Goal: Use online tool/utility: Utilize a website feature to perform a specific function

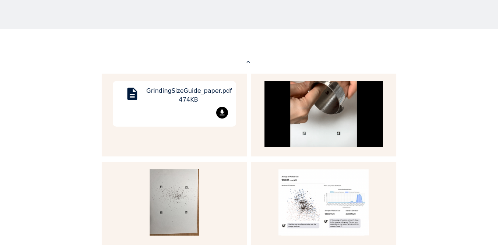
scroll to position [365, 0]
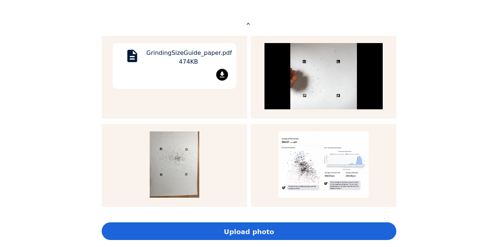
click at [219, 75] on mat-icon "file_download" at bounding box center [222, 75] width 12 height 12
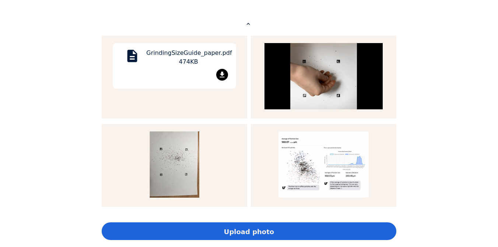
scroll to position [354, 0]
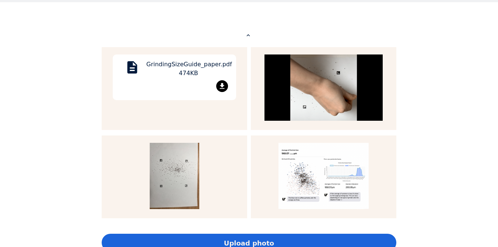
click at [218, 88] on mat-icon "file_download" at bounding box center [222, 86] width 12 height 12
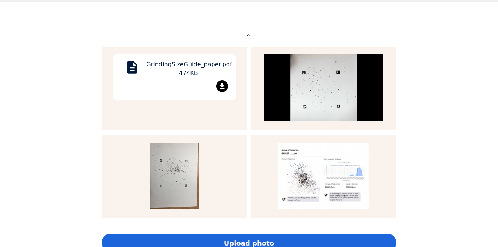
click at [174, 57] on div "description GrindingSizeGuide_paper.pdf 474KB file_download" at bounding box center [174, 78] width 123 height 46
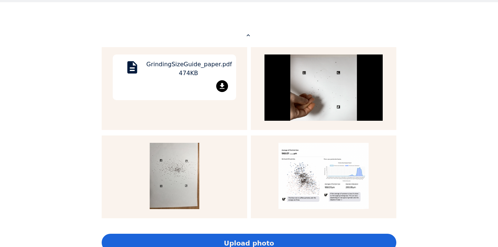
scroll to position [536, 295]
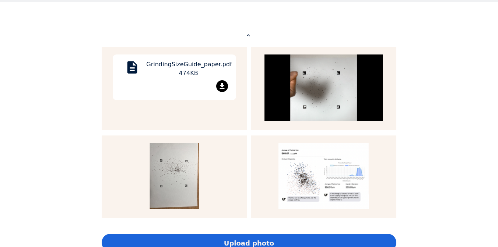
click at [42, 125] on div "Home Courses About us Tools Sign in" at bounding box center [249, 123] width 498 height 247
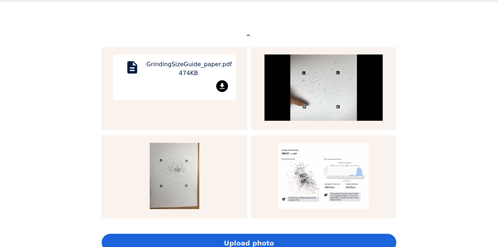
click at [219, 83] on mat-icon "file_download" at bounding box center [222, 86] width 12 height 12
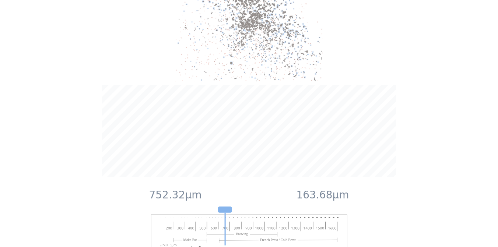
click at [249, 215] on image at bounding box center [249, 237] width 196 height 44
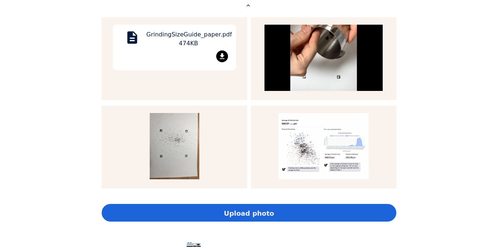
scroll to position [392, 0]
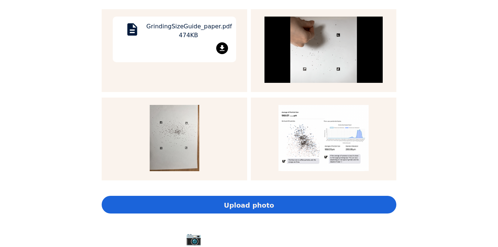
click at [219, 48] on mat-icon "file_download" at bounding box center [222, 48] width 12 height 12
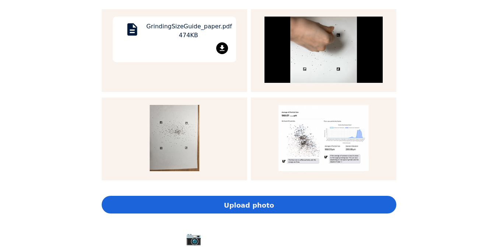
click at [176, 28] on div "GrindingSizeGuide_paper.pdf 474KB" at bounding box center [188, 32] width 84 height 20
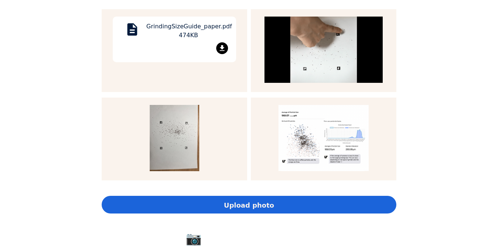
click at [447, 95] on div "Home Courses About us Tools Sign in" at bounding box center [249, 123] width 498 height 247
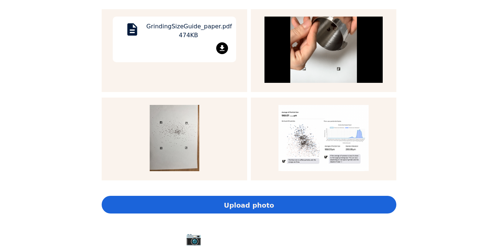
click at [297, 209] on div "Upload photo" at bounding box center [249, 205] width 295 height 18
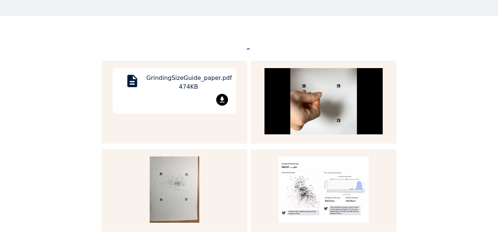
scroll to position [337, 0]
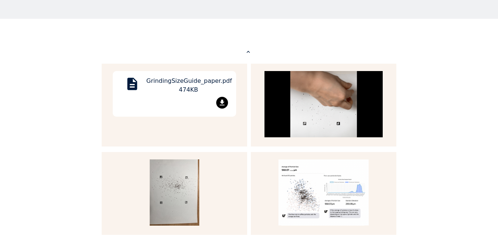
click at [312, 73] on img at bounding box center [324, 104] width 118 height 66
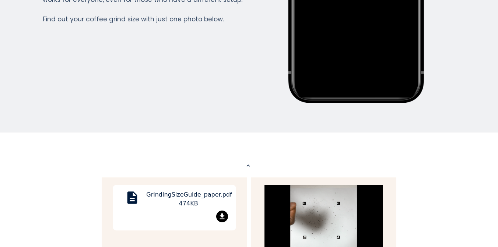
scroll to position [0, 0]
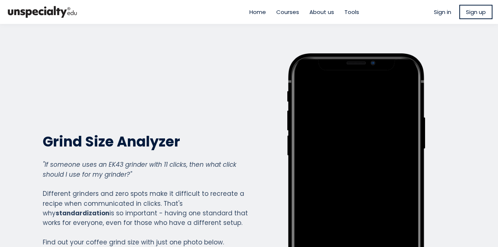
click at [348, 11] on span "Tools" at bounding box center [352, 12] width 15 height 8
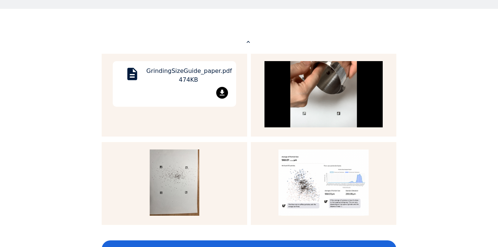
scroll to position [351, 0]
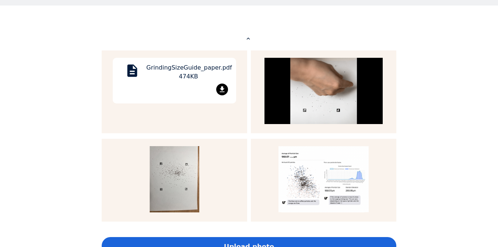
click at [226, 87] on mat-icon "file_download" at bounding box center [222, 90] width 12 height 12
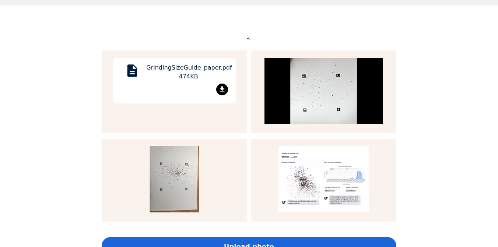
scroll to position [595, 295]
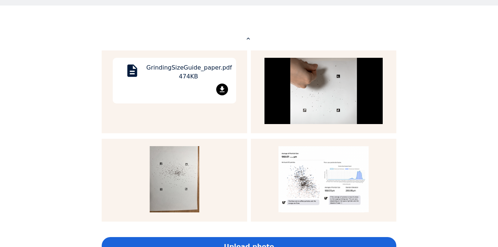
click at [258, 242] on span "Upload photo" at bounding box center [249, 247] width 50 height 10
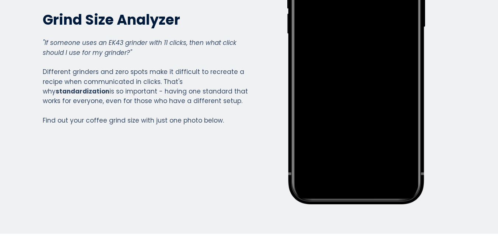
scroll to position [0, 0]
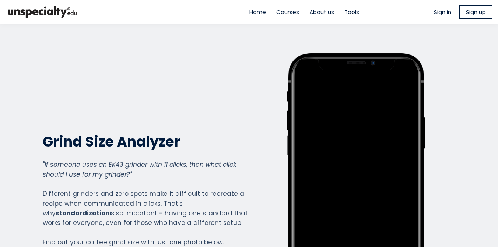
click at [56, 11] on img at bounding box center [43, 12] width 74 height 18
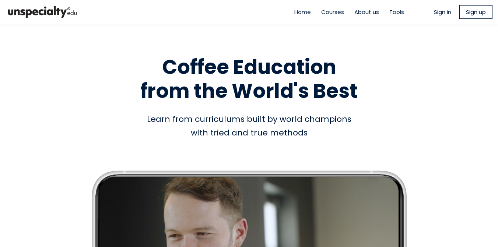
click at [72, 11] on img at bounding box center [43, 12] width 74 height 18
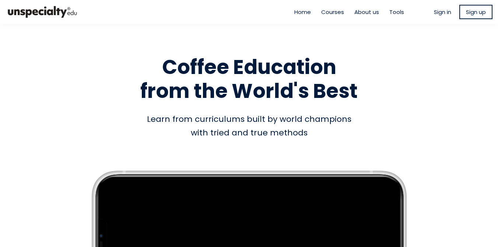
click at [397, 15] on span "Tools" at bounding box center [397, 12] width 15 height 8
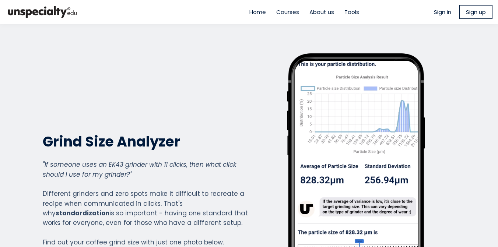
scroll to position [457, 295]
